Goal: Information Seeking & Learning: Learn about a topic

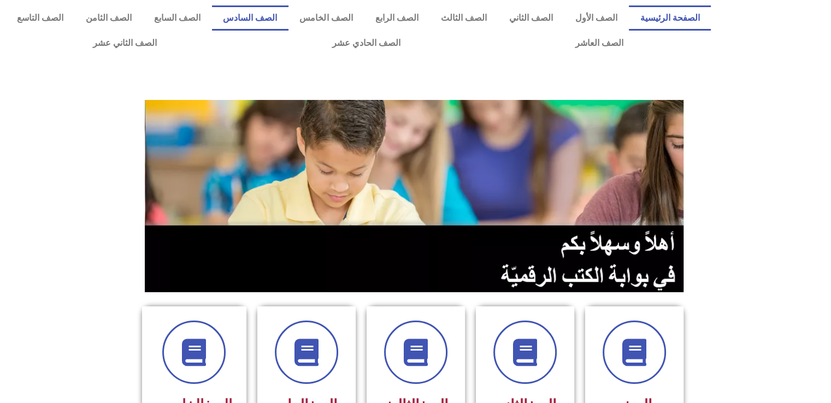
click at [288, 14] on link "الصف السادس" at bounding box center [250, 17] width 76 height 25
